Goal: Use online tool/utility: Utilize a website feature to perform a specific function

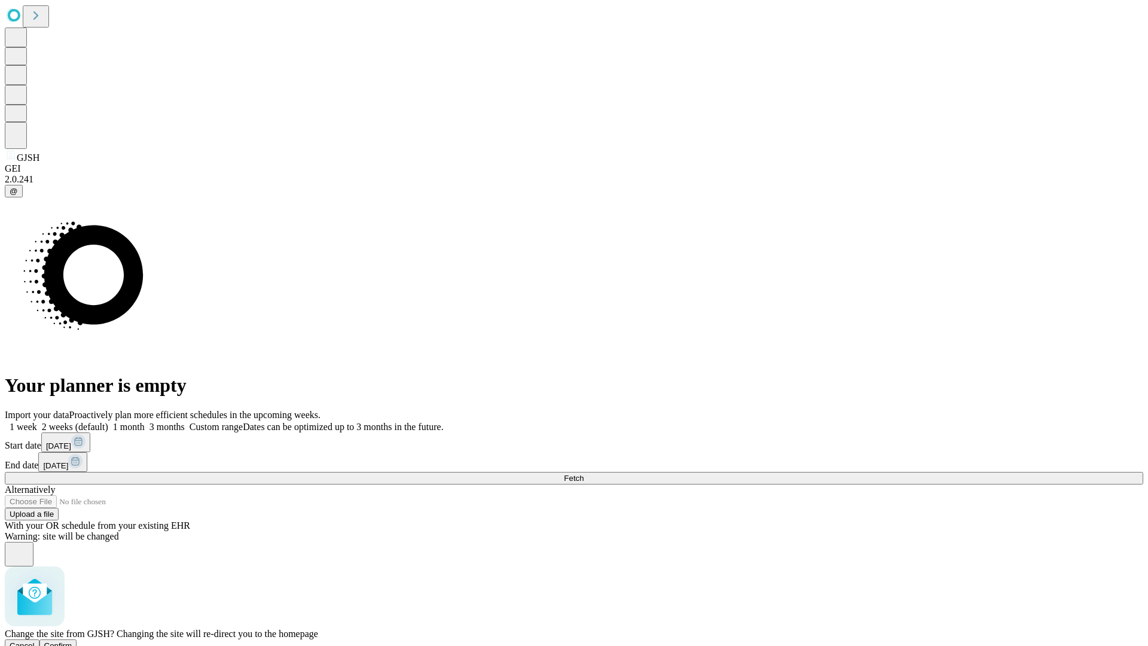
click at [72, 641] on span "Confirm" at bounding box center [58, 645] width 28 height 9
click at [145, 421] on label "1 month" at bounding box center [126, 426] width 36 height 10
click at [583, 473] on span "Fetch" at bounding box center [574, 477] width 20 height 9
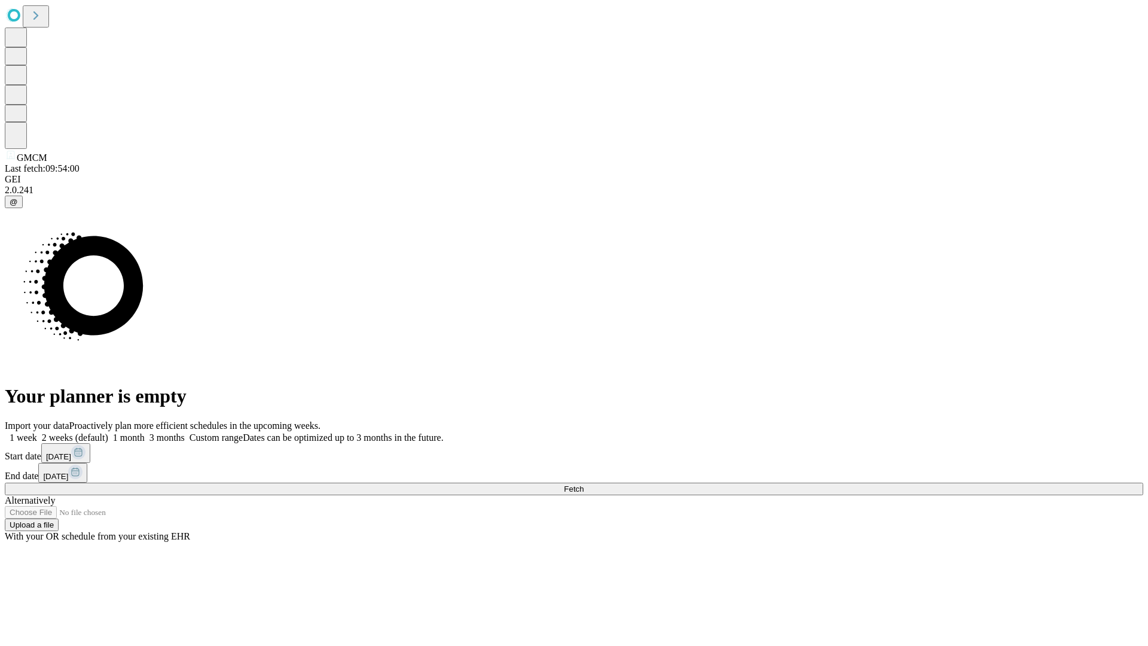
click at [145, 432] on label "1 month" at bounding box center [126, 437] width 36 height 10
click at [583, 484] on span "Fetch" at bounding box center [574, 488] width 20 height 9
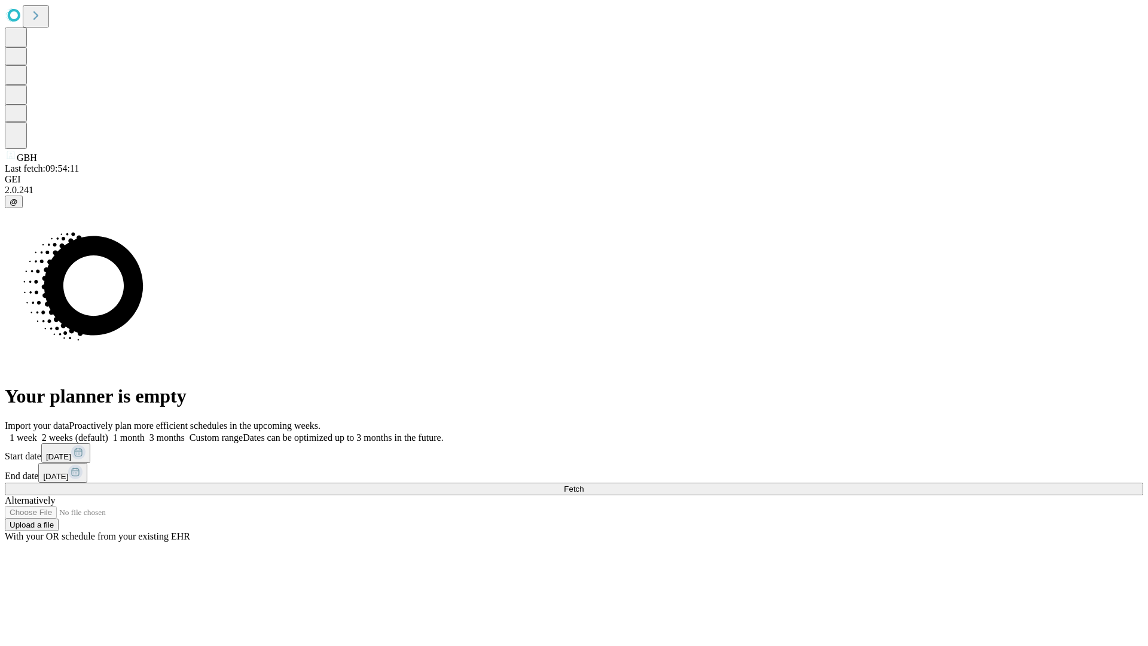
click at [145, 432] on label "1 month" at bounding box center [126, 437] width 36 height 10
click at [583, 484] on span "Fetch" at bounding box center [574, 488] width 20 height 9
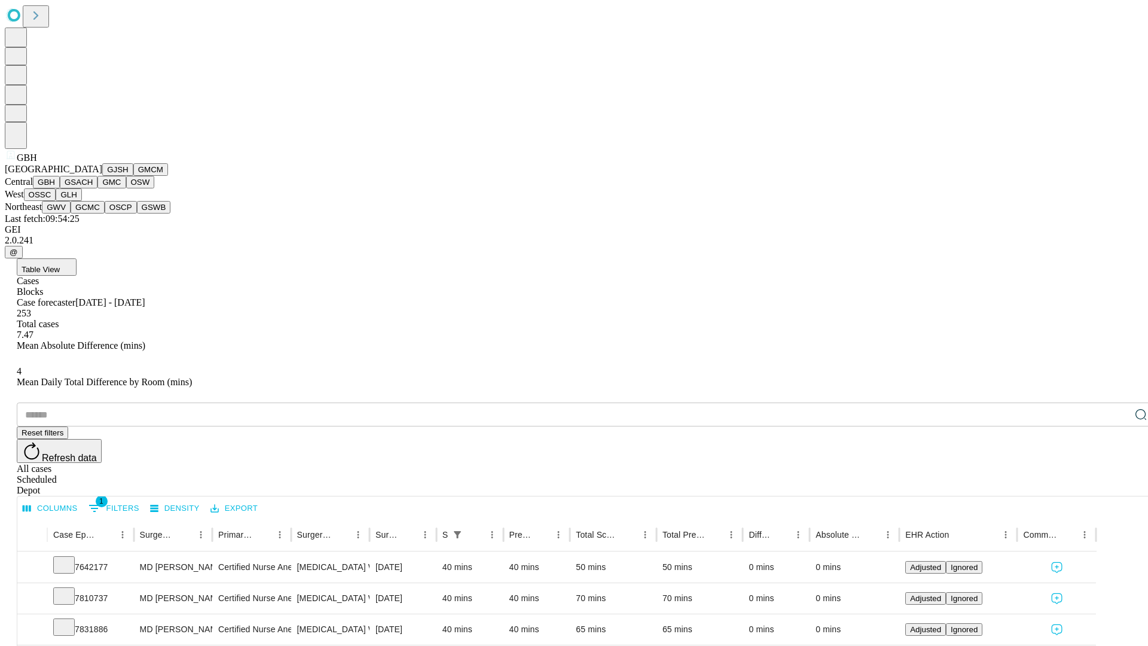
click at [93, 188] on button "GSACH" at bounding box center [79, 182] width 38 height 13
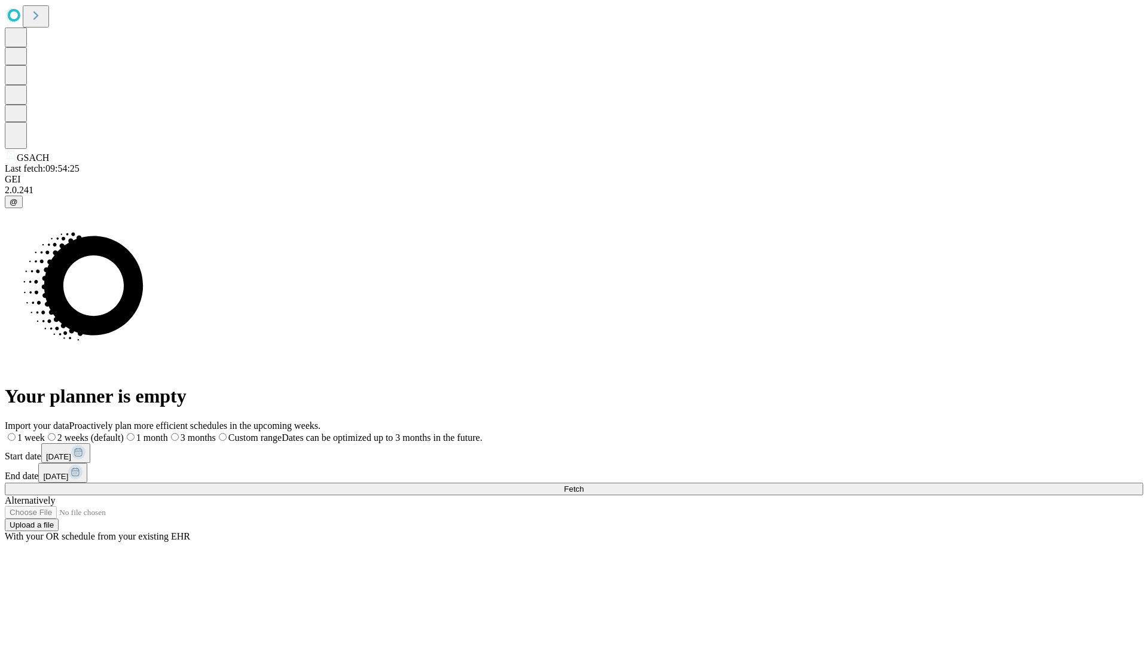
click at [583, 484] on span "Fetch" at bounding box center [574, 488] width 20 height 9
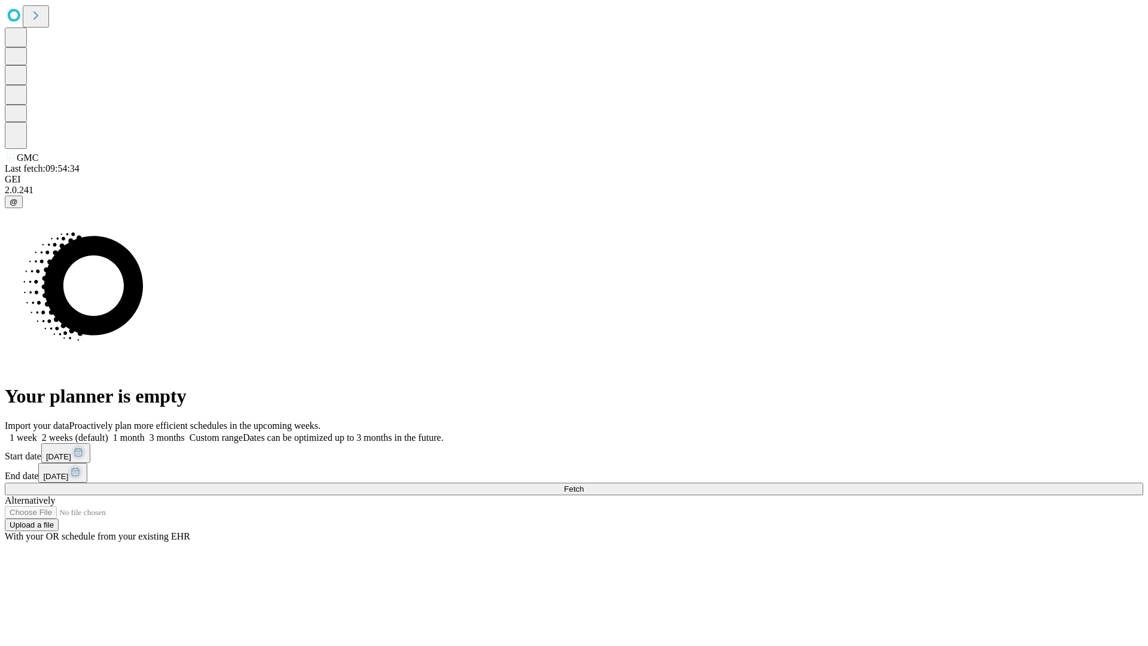
click at [145, 432] on label "1 month" at bounding box center [126, 437] width 36 height 10
click at [583, 484] on span "Fetch" at bounding box center [574, 488] width 20 height 9
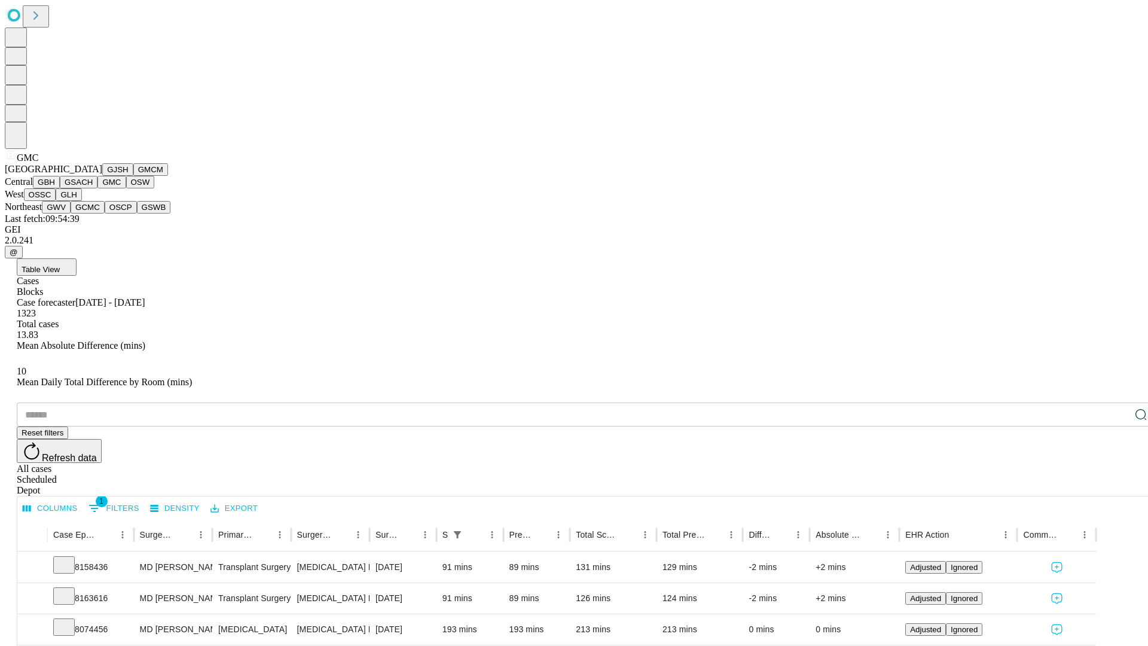
click at [126, 188] on button "OSW" at bounding box center [140, 182] width 29 height 13
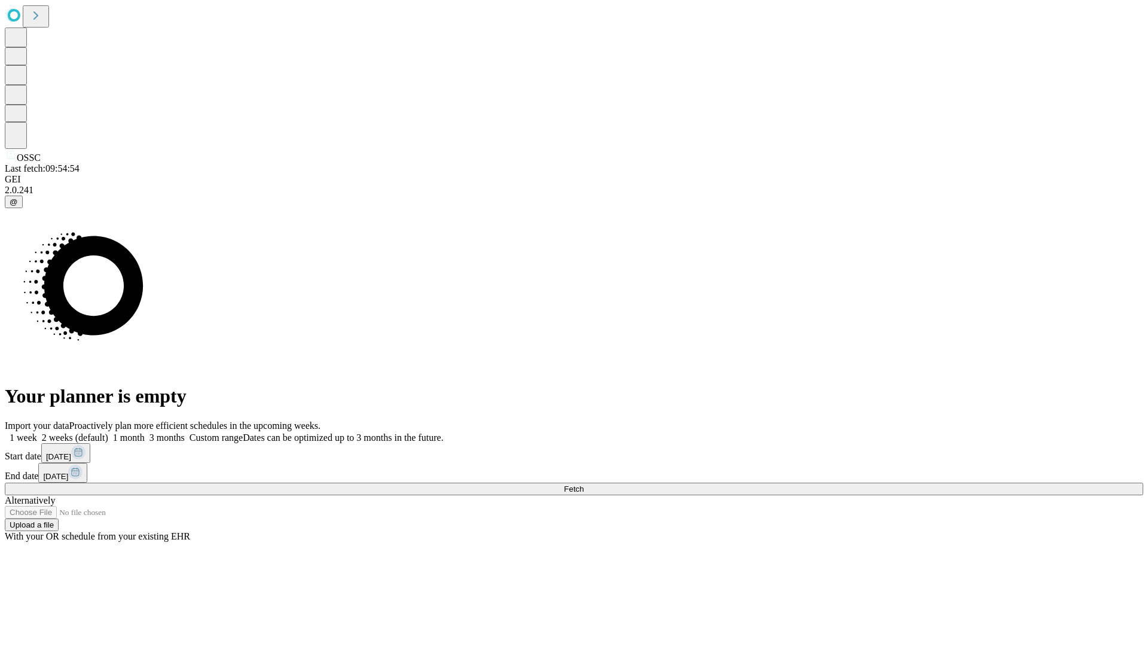
click at [145, 432] on label "1 month" at bounding box center [126, 437] width 36 height 10
click at [583, 484] on span "Fetch" at bounding box center [574, 488] width 20 height 9
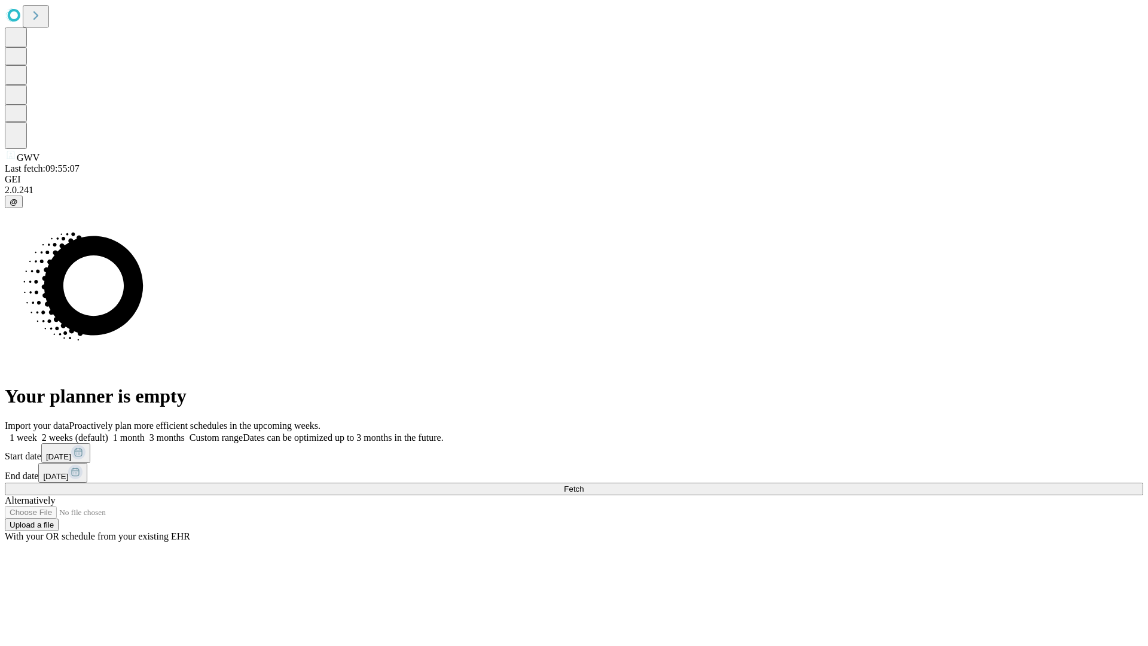
click at [145, 432] on label "1 month" at bounding box center [126, 437] width 36 height 10
click at [583, 484] on span "Fetch" at bounding box center [574, 488] width 20 height 9
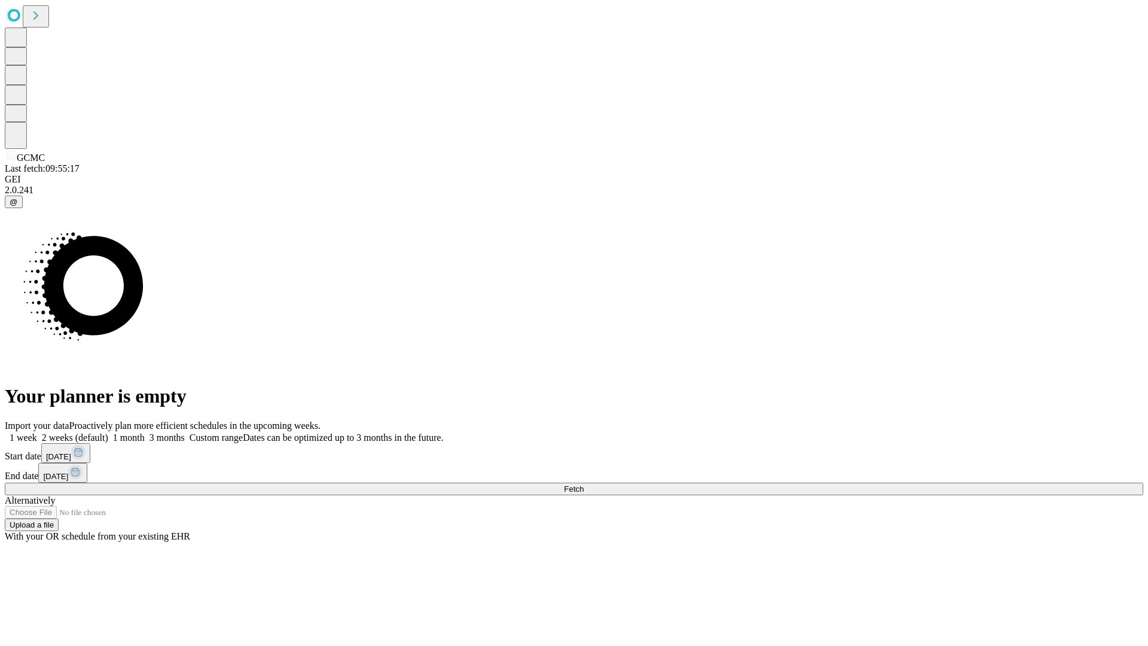
click at [145, 432] on label "1 month" at bounding box center [126, 437] width 36 height 10
click at [583, 484] on span "Fetch" at bounding box center [574, 488] width 20 height 9
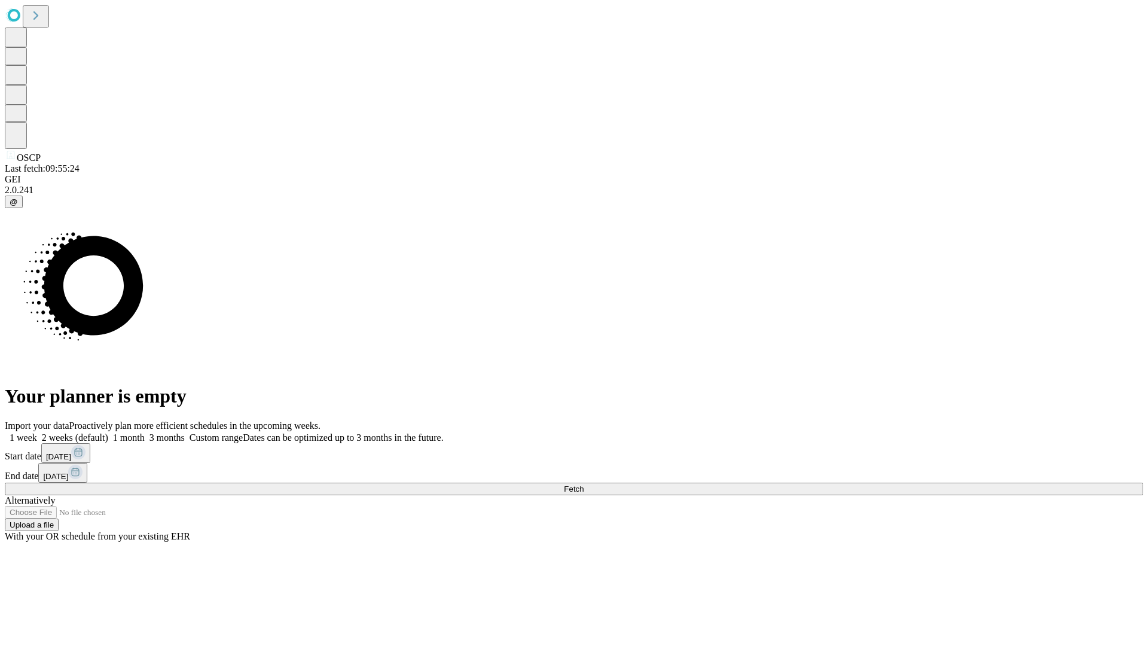
click at [145, 432] on label "1 month" at bounding box center [126, 437] width 36 height 10
click at [583, 484] on span "Fetch" at bounding box center [574, 488] width 20 height 9
